Goal: Obtain resource: Download file/media

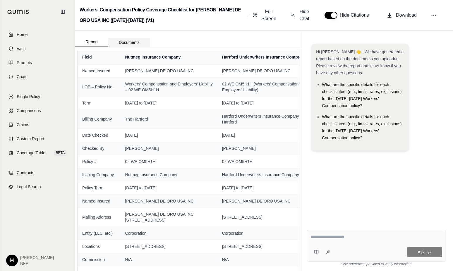
click at [130, 41] on button "Documents" at bounding box center [129, 42] width 42 height 9
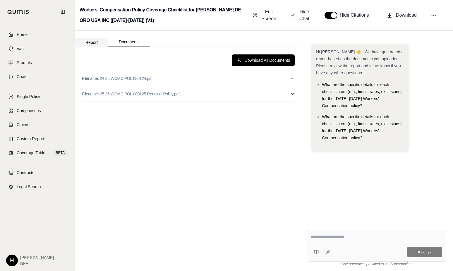
click at [95, 43] on button "Report" at bounding box center [91, 42] width 33 height 9
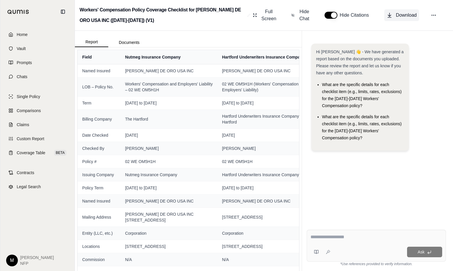
click at [410, 13] on span "Download" at bounding box center [406, 15] width 21 height 7
click at [30, 61] on span "Prompts" at bounding box center [24, 63] width 15 height 6
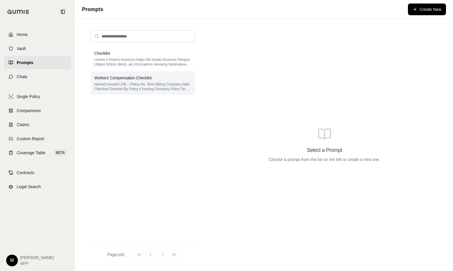
click at [151, 83] on p "Named Insured LOB – Policy No. Term Billing Company Date Checked Checked By Pol…" at bounding box center [142, 86] width 97 height 9
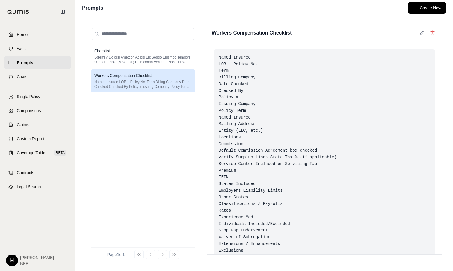
click at [221, 56] on div "Named Insured LOB – Policy No. Term Billing Company Date Checked Checked By Pol…" at bounding box center [324, 167] width 221 height 236
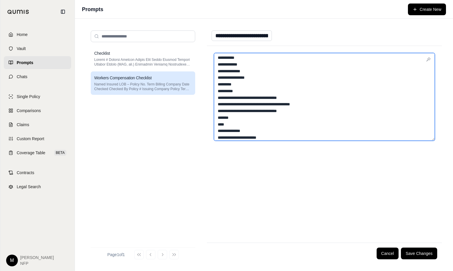
scroll to position [166, 0]
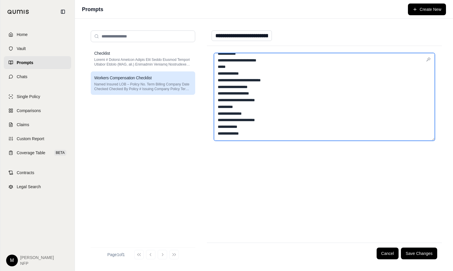
drag, startPoint x: 218, startPoint y: 58, endPoint x: 255, endPoint y: 153, distance: 101.3
click at [255, 153] on div "**********" at bounding box center [324, 144] width 235 height 197
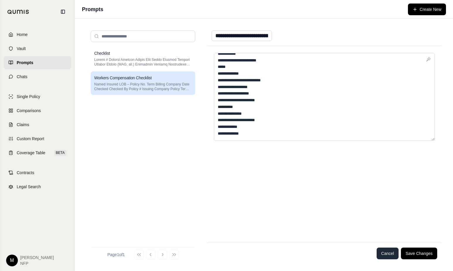
click at [386, 253] on button "Cancel" at bounding box center [388, 254] width 22 height 12
